Goal: Task Accomplishment & Management: Complete application form

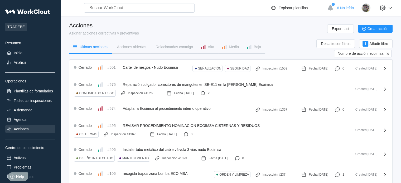
click at [389, 52] on icon at bounding box center [388, 53] width 5 height 5
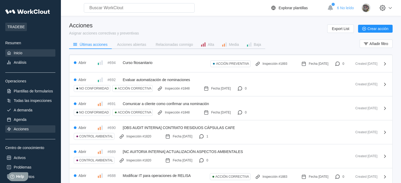
click at [27, 50] on div "Inicio" at bounding box center [30, 52] width 50 height 7
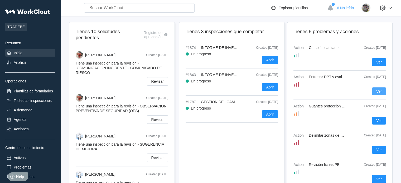
click at [379, 91] on span "Ver" at bounding box center [380, 92] width 6 height 4
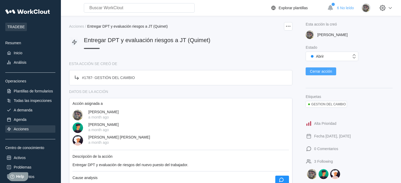
click at [319, 70] on span "Cerrar acción" at bounding box center [321, 72] width 22 height 4
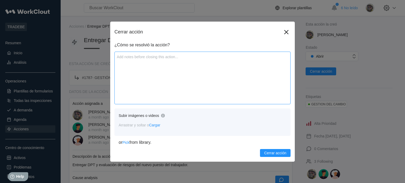
click at [153, 53] on textarea at bounding box center [203, 78] width 176 height 53
type textarea "E"
type textarea "x"
type textarea "En"
type textarea "x"
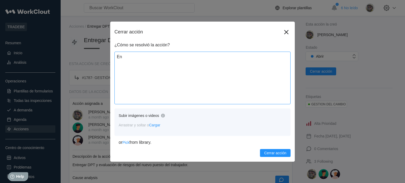
type textarea "Ent"
type textarea "x"
type textarea "Entr"
type textarea "x"
type textarea "Entre"
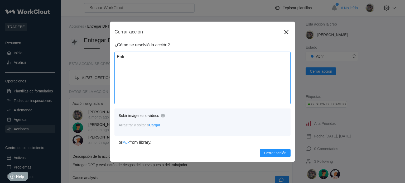
type textarea "x"
type textarea "Entreg"
type textarea "x"
type textarea "Entrega"
type textarea "x"
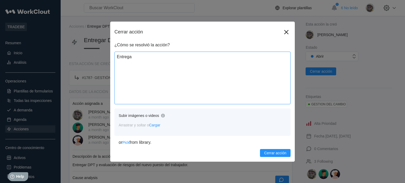
type textarea "Entregad"
type textarea "x"
type textarea "Entregada"
type textarea "x"
type textarea "Entregada"
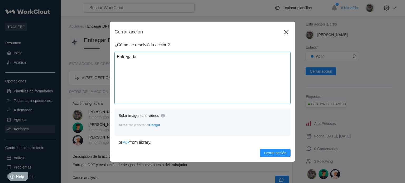
type textarea "x"
type textarea "Entregada D"
type textarea "x"
type textarea "Entregada DP"
type textarea "x"
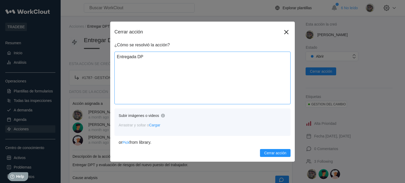
type textarea "Entregada DPT"
type textarea "x"
type textarea "Entregada DPT"
type textarea "x"
type textarea "Entregada DPT y"
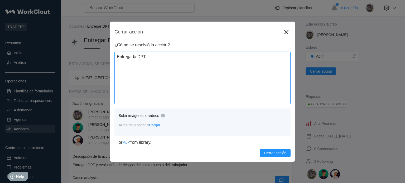
type textarea "x"
type textarea "Entregada DPT y"
type textarea "x"
type textarea "Entregada DPT y r"
type textarea "x"
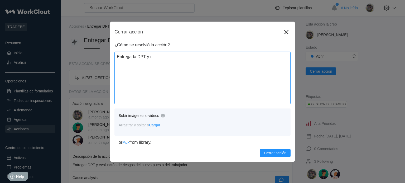
type textarea "Entregada DPT y ri"
type textarea "x"
type textarea "Entregada DPT y rie"
type textarea "x"
type textarea "Entregada DPT y ries"
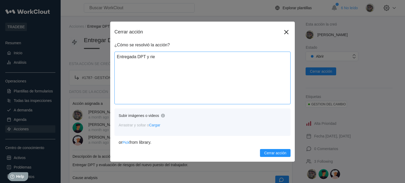
type textarea "x"
type textarea "Entregada DPT y riesg"
type textarea "x"
type textarea "Entregada DPT y riesgo"
type textarea "x"
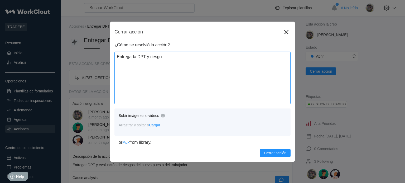
type textarea "Entregada DPT y riesgos"
type textarea "x"
type textarea "Entregada DPT y riesgos"
type textarea "x"
type textarea "Entregada DPT y riesgos d"
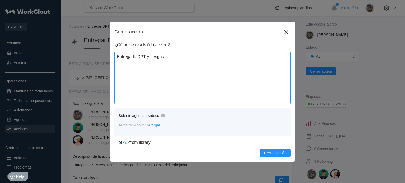
type textarea "x"
type textarea "Entregada DPT y riesgos de"
type textarea "x"
type textarea "Entregada DPT y riesgos del"
type textarea "x"
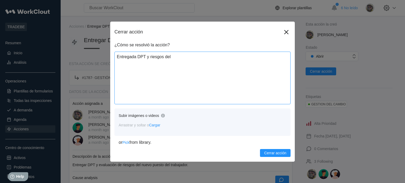
type textarea "Entregada DPT y riesgos del"
type textarea "x"
type textarea "Entregada DPT y riesgos del p"
type textarea "x"
type textarea "Entregada DPT y riesgos del pu"
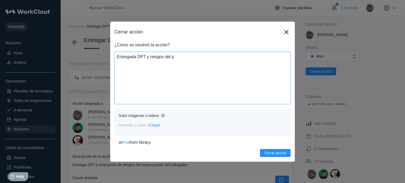
type textarea "x"
type textarea "Entregada DPT y riesgos [PERSON_NAME]"
type textarea "x"
type textarea "Entregada DPT y riesgos del pues"
type textarea "x"
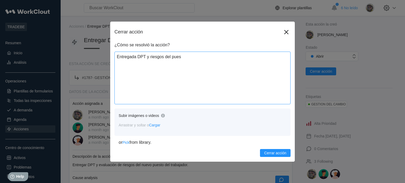
type textarea "Entregada DPT y riesgos del puest"
type textarea "x"
type textarea "Entregada DPT y riesgos del puesto"
type textarea "x"
type textarea "Entregada DPT y riesgos del puesto"
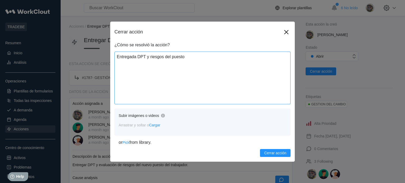
type textarea "x"
type textarea "Entregada DPT y riesgos del puesto d"
type textarea "x"
type textarea "Entregada DPT y riesgos del puesto de"
type textarea "x"
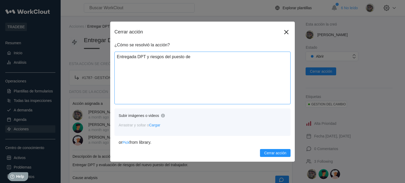
type textarea "Entregada DPT y riesgos del puesto de"
type textarea "x"
type textarea "Entregada DPT y riesgos del puesto de t"
type textarea "x"
type textarea "Entregada DPT y riesgos del puesto de tr"
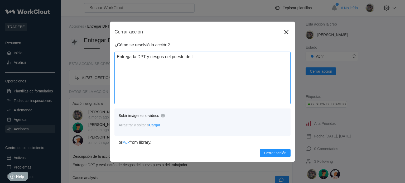
type textarea "x"
type textarea "Entregada DPT y riesgos del puesto de tra"
type textarea "x"
type textarea "Entregada DPT y riesgos del puesto de trab"
type textarea "x"
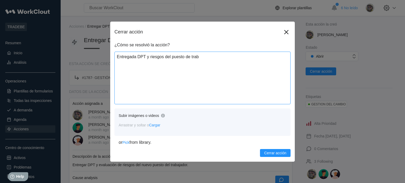
type textarea "Entregada DPT y riesgos del puesto [PERSON_NAME]"
type textarea "x"
type textarea "Entregada DPT y riesgos del puesto de trabaj"
type textarea "x"
type textarea "Entregada DPT y riesgos del puesto de trabajo"
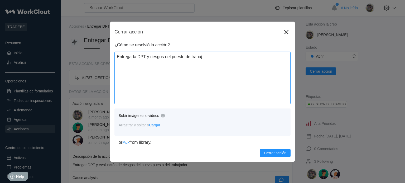
type textarea "x"
type textarea "Entregada DPT y riesgos del puesto de trabajo"
click at [266, 154] on span "Cerrar acción" at bounding box center [275, 153] width 22 height 4
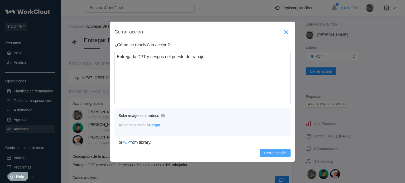
click at [285, 30] on icon at bounding box center [286, 32] width 8 height 8
